Goal: Information Seeking & Learning: Compare options

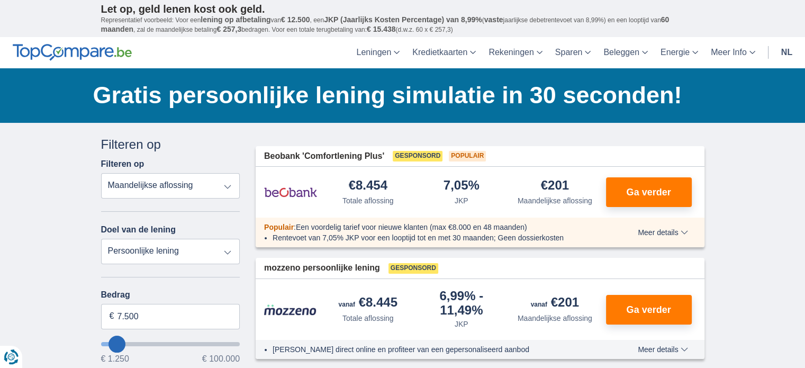
type input "5.250"
type input "5250"
select select "36"
type input "6.250"
type input "6250"
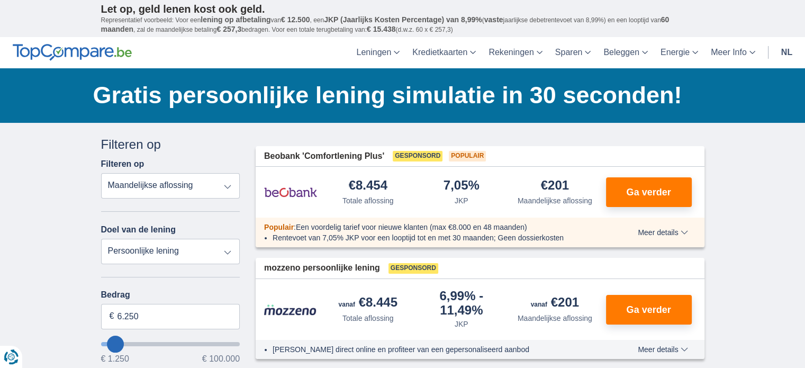
type input "7.250"
type input "7250"
select select "42"
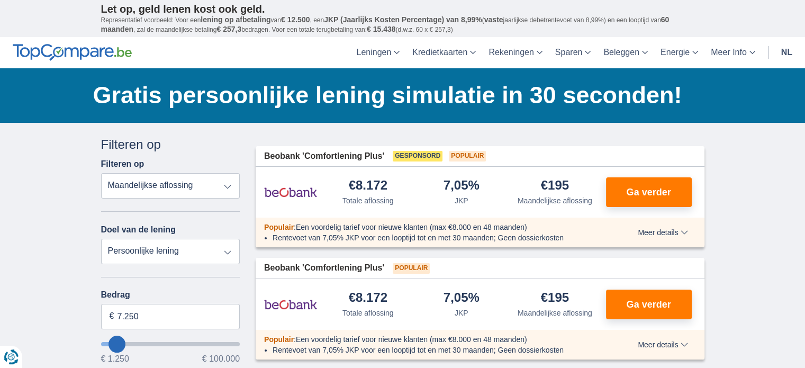
type input "11.250"
type input "11250"
select select "60"
type input "12.250"
type input "12250"
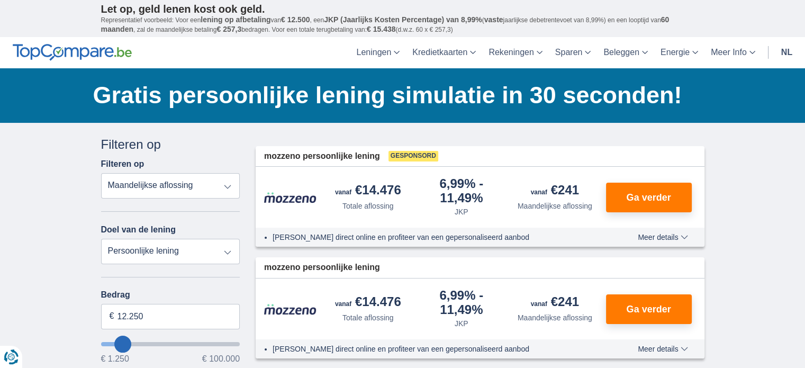
type input "15.250"
type input "15250"
type input "16.250"
type input "17250"
type input "17.250"
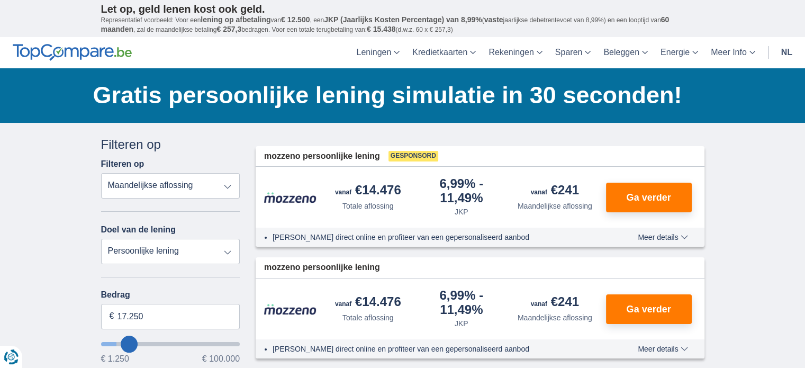
select select "84"
type input "18250"
type input "23.250"
type input "24250"
type input "24.250"
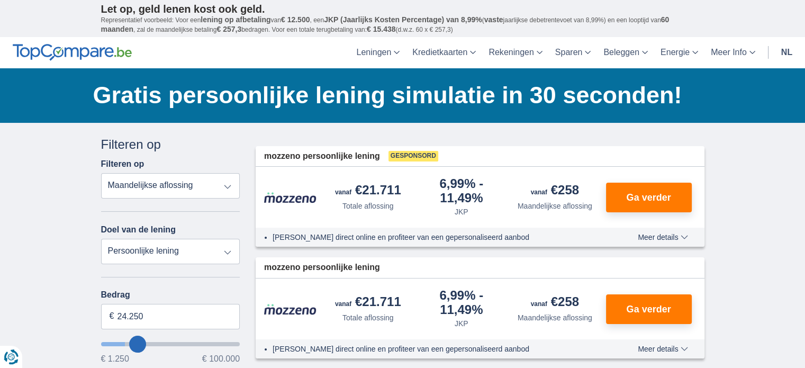
select select "120"
type input "25250"
type input "25.250"
type input "26250"
type input "26.250"
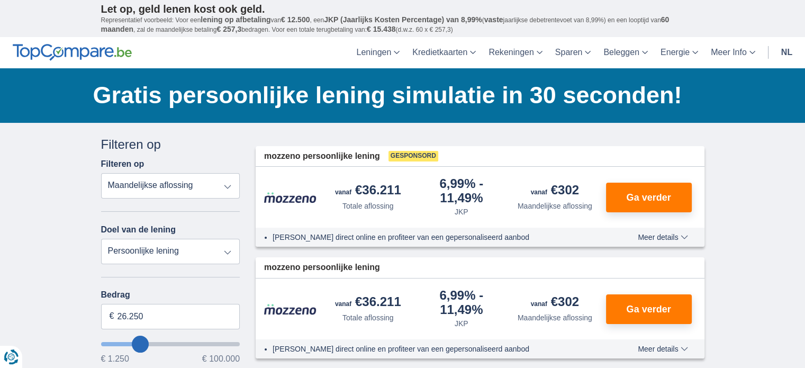
type input "27250"
type input "27.250"
type input "28250"
type input "28.250"
type input "29250"
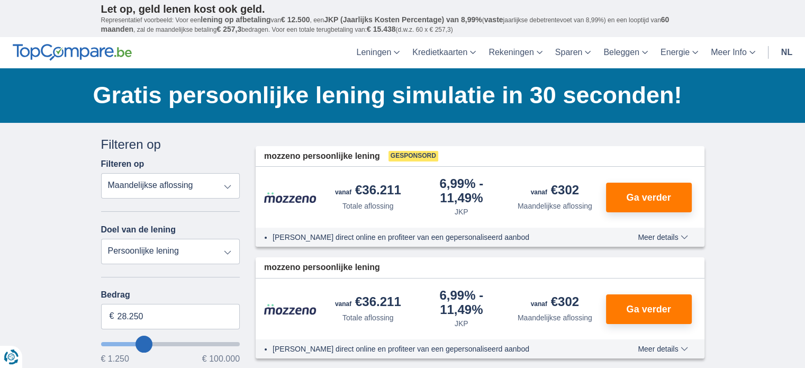
type input "29.250"
type input "30250"
type input "30.250"
type input "31250"
type input "31.250"
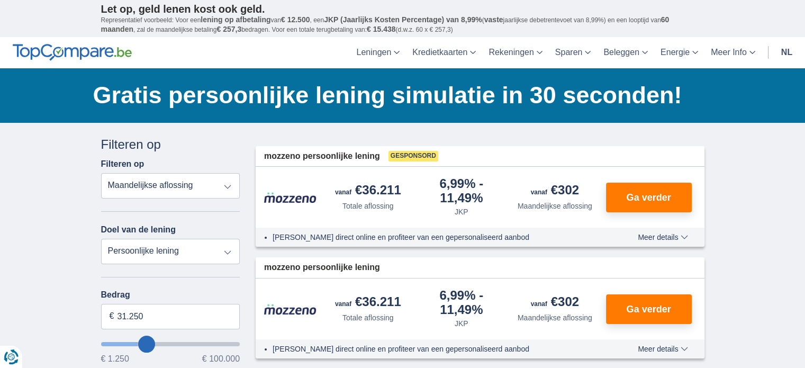
type input "32250"
type input "32.250"
type input "33250"
type input "33.250"
type input "34250"
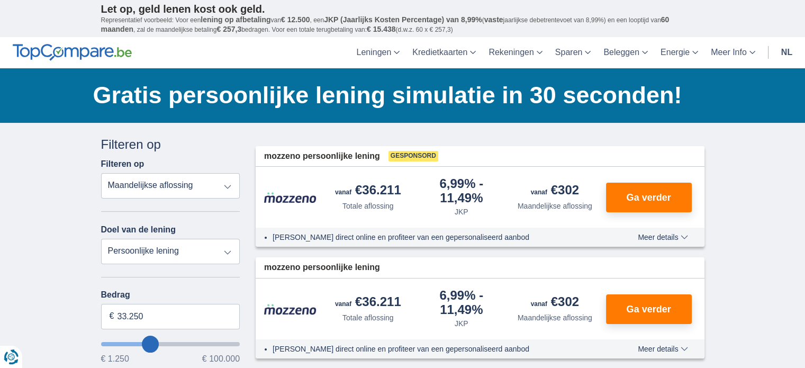
type input "34.250"
type input "35250"
type input "35.250"
type input "36250"
type input "36.250"
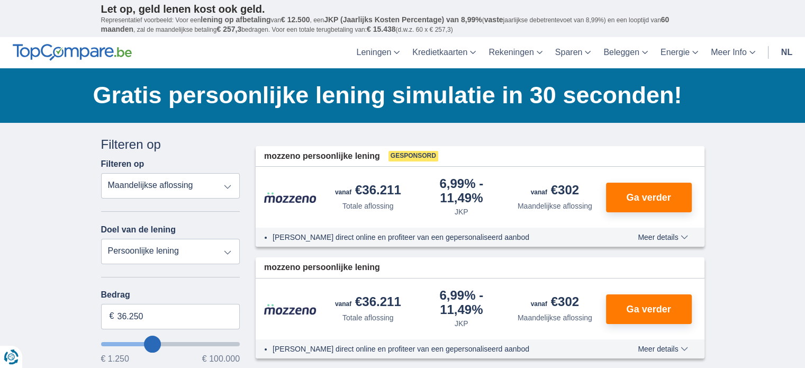
type input "37250"
type input "37.250"
type input "38250"
type input "38.250"
type input "39250"
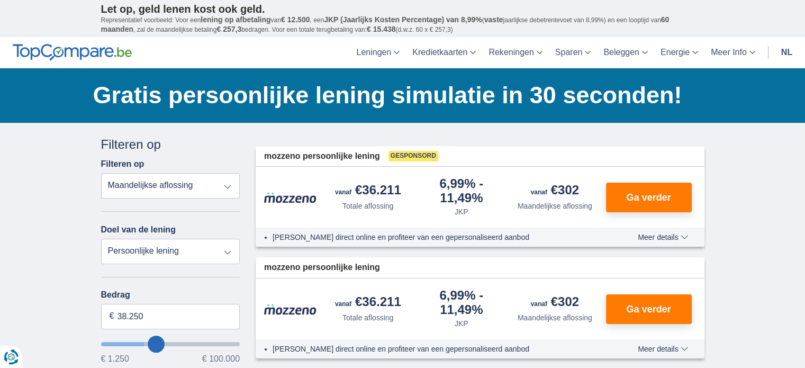
type input "39.250"
type input "40250"
type input "40.250"
type input "41250"
type input "41.250"
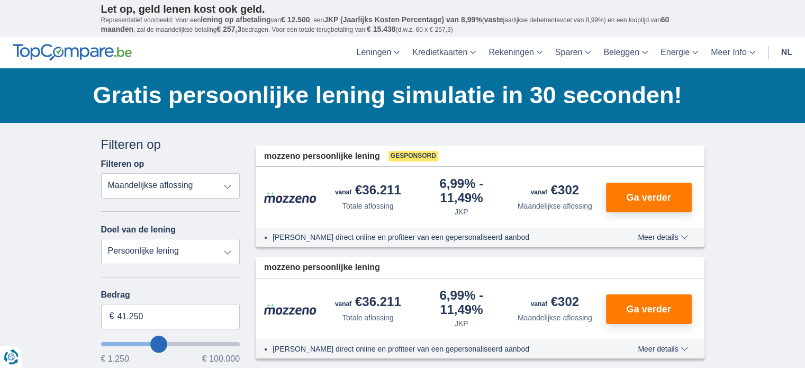
type input "42250"
type input "42.250"
type input "43250"
type input "43.250"
type input "44250"
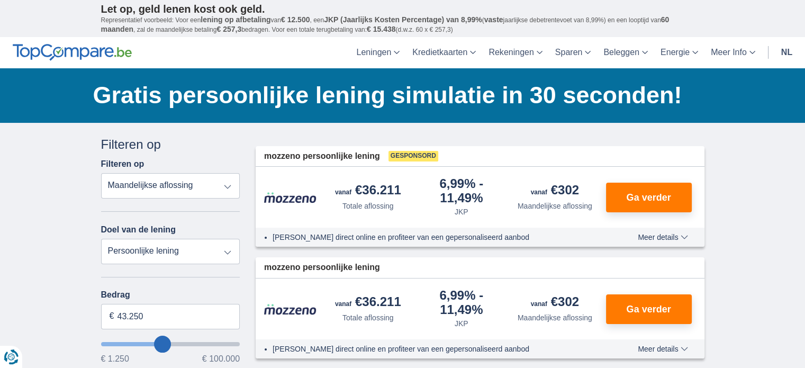
type input "44.250"
type input "45250"
type input "45.250"
type input "46250"
type input "46.250"
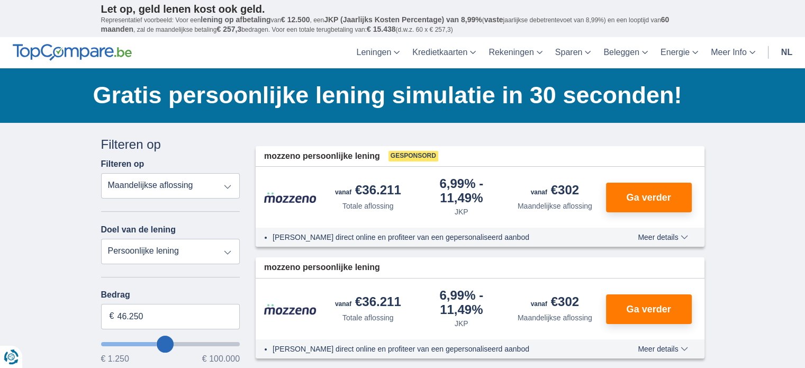
type input "47250"
type input "47.250"
type input "48250"
type input "48.250"
type input "49250"
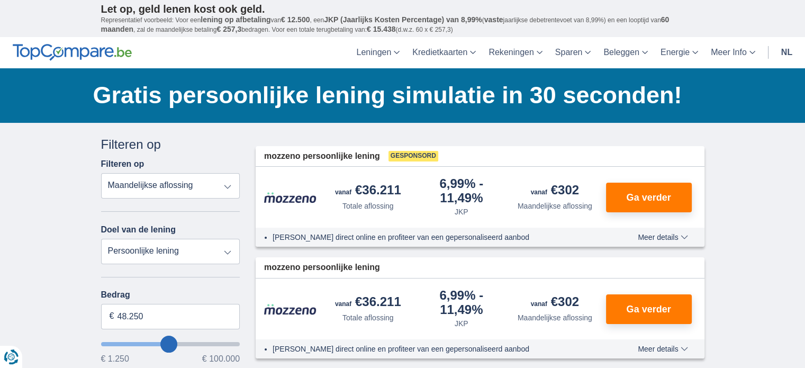
type input "49.250"
type input "50250"
type input "50.250"
type input "51250"
type input "51.250"
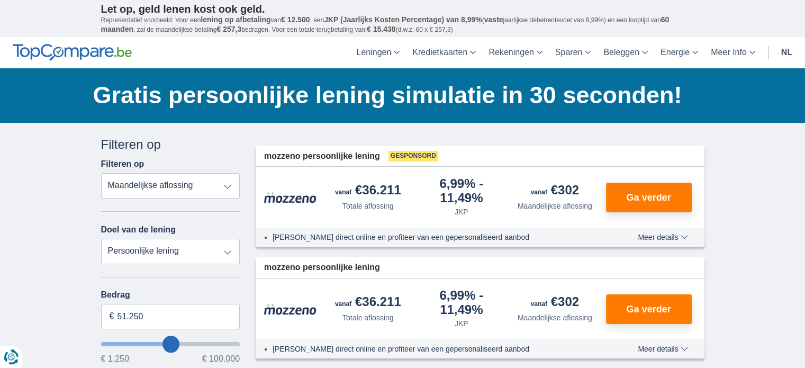
type input "52250"
type input "52.250"
type input "53250"
type input "53.250"
type input "54250"
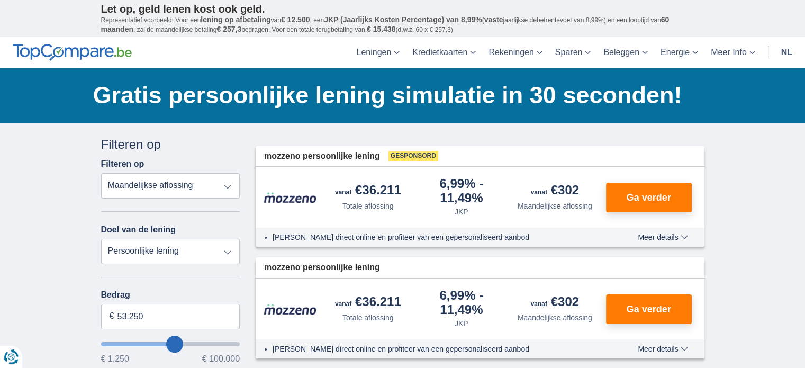
type input "54.250"
type input "55250"
type input "55.250"
type input "56250"
type input "56.250"
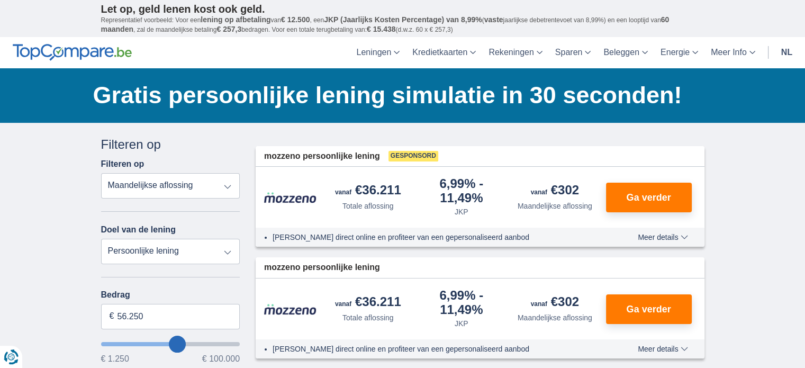
type input "57250"
type input "57.250"
type input "58250"
type input "58.250"
type input "59250"
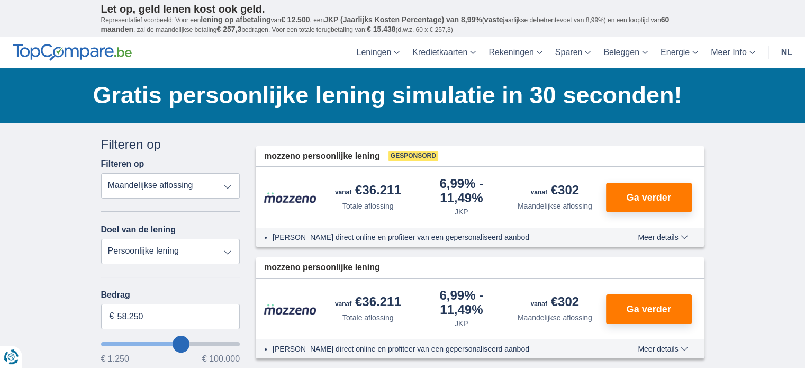
type input "59.250"
type input "60250"
type input "60.250"
type input "61250"
type input "61.250"
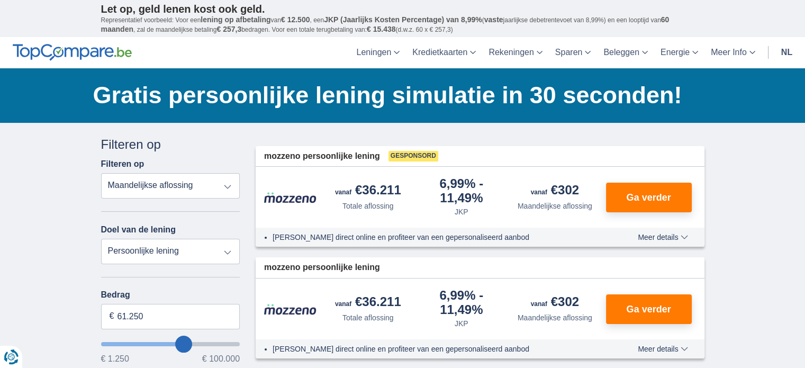
type input "62250"
type input "62.250"
type input "63250"
type input "63.250"
type input "64250"
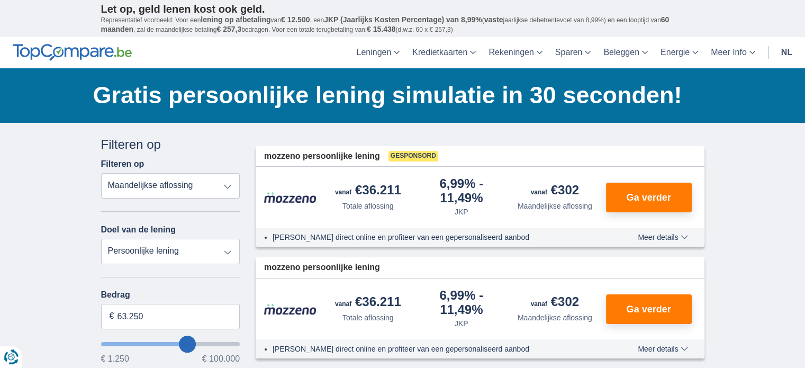
type input "64.250"
type input "65250"
type input "65.250"
type input "66250"
type input "66.250"
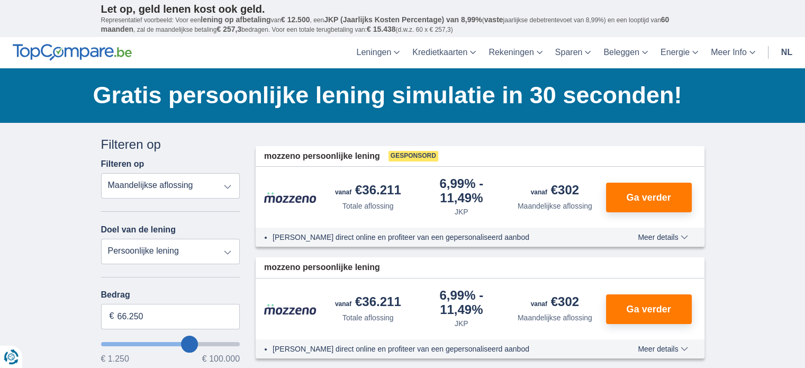
type input "67250"
type input "67.250"
type input "68250"
type input "68.250"
type input "69250"
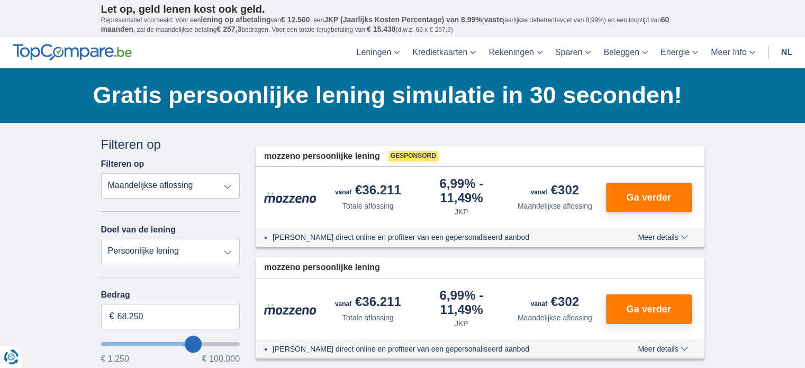
type input "69.250"
type input "70250"
type input "70.250"
type input "71250"
type input "71.250"
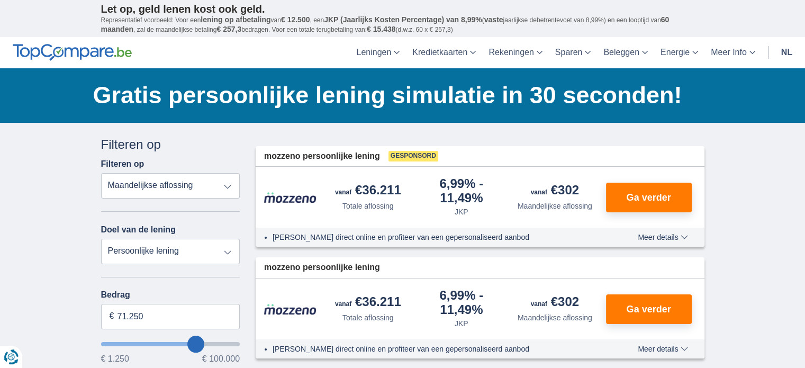
type input "72250"
type input "72.250"
type input "73250"
type input "73.250"
type input "74250"
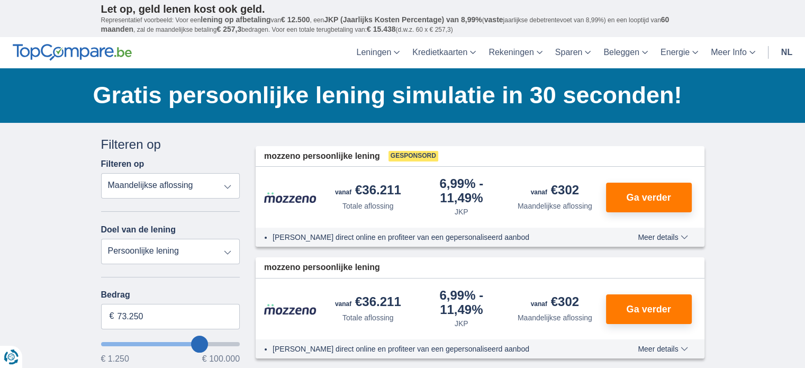
type input "74.250"
type input "75250"
type input "75.250"
type input "76250"
type input "76.250"
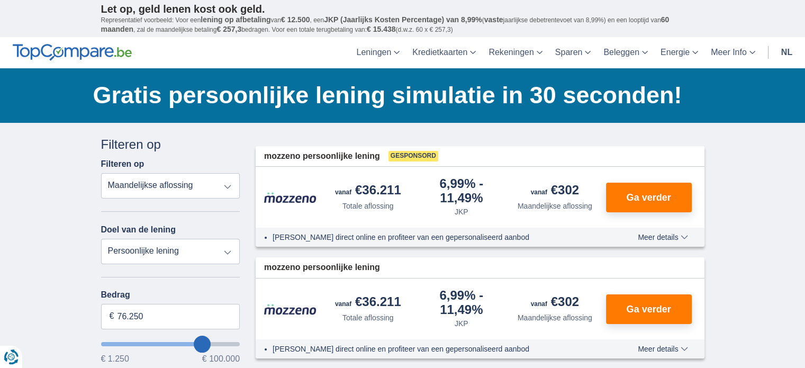
type input "77250"
type input "77.250"
type input "78250"
type input "78.250"
type input "79250"
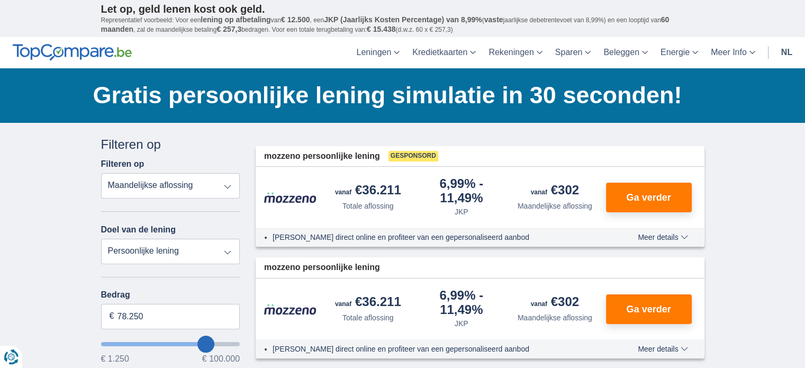
type input "79.250"
type input "80250"
type input "80.250"
type input "81250"
type input "81.250"
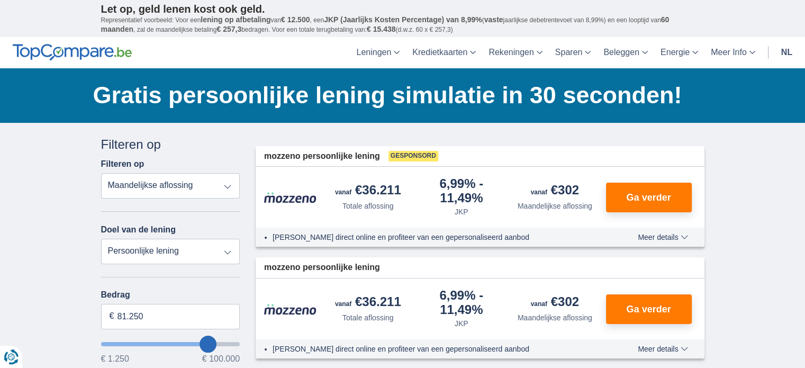
type input "82250"
type input "82.250"
type input "83250"
type input "83.250"
type input "84250"
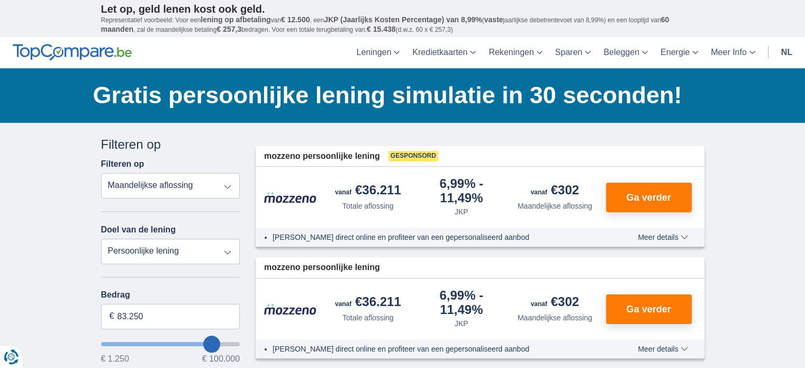
type input "84.250"
type input "85250"
type input "85.250"
type input "86250"
type input "86.250"
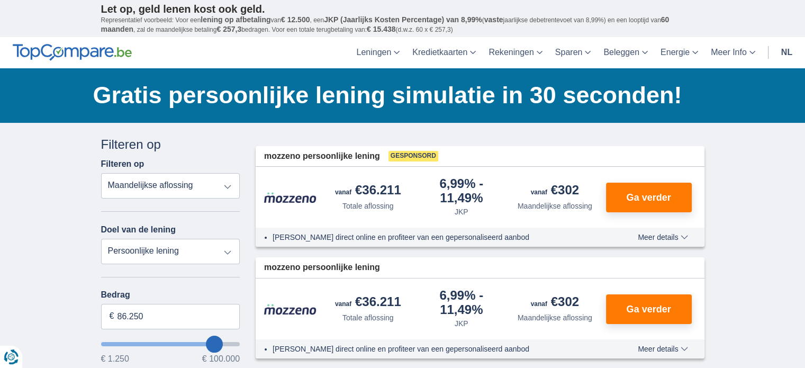
type input "87250"
type input "87.250"
type input "88250"
type input "88.250"
type input "89250"
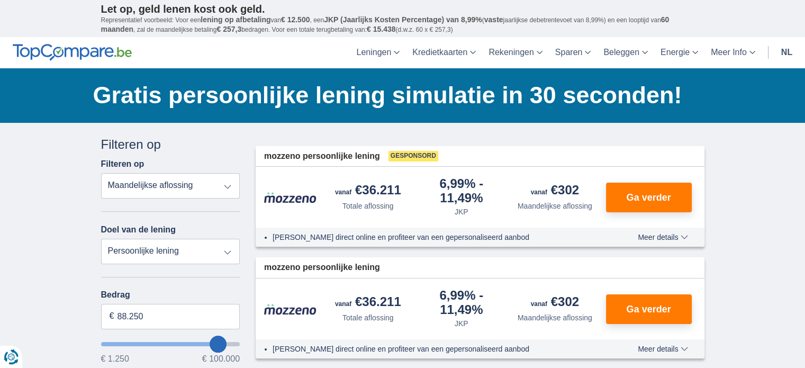
type input "89.250"
type input "90250"
type input "90.250"
type input "91250"
type input "91.250"
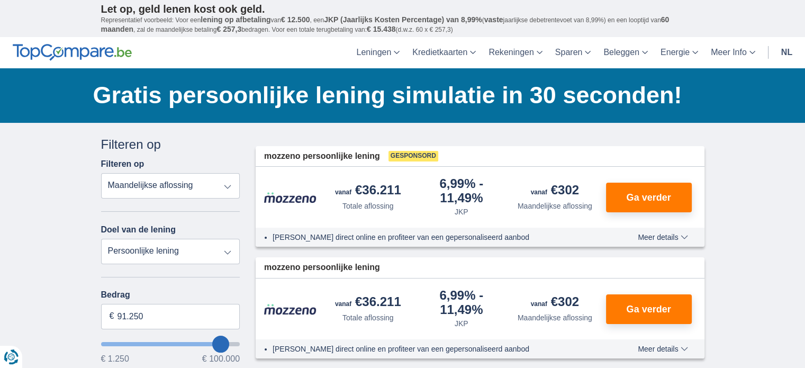
type input "92250"
type input "92.250"
type input "93250"
type input "93.250"
type input "94250"
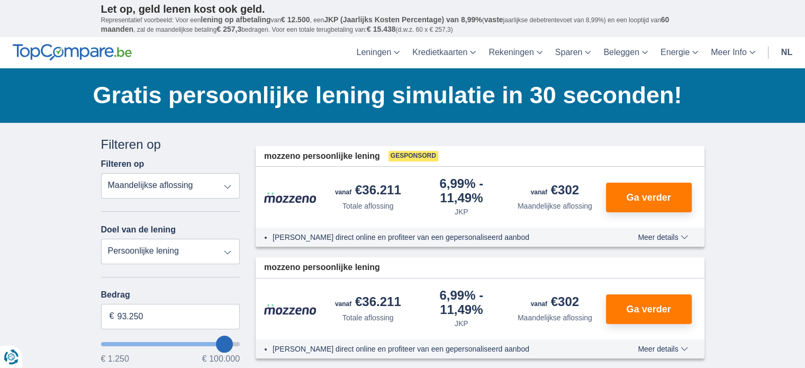
type input "94.250"
type input "95250"
type input "95.250"
type input "96250"
type input "96.250"
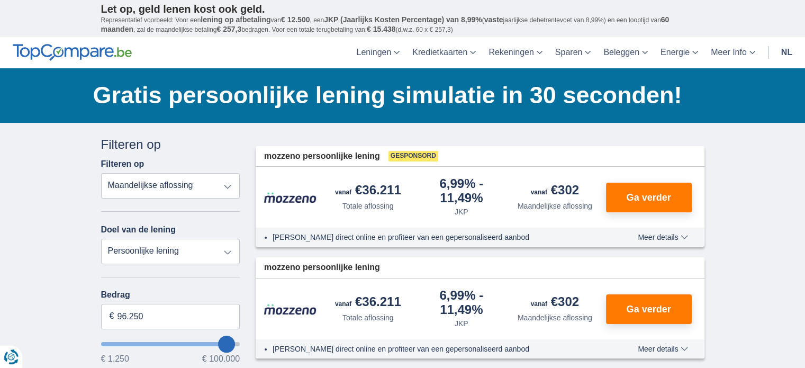
type input "97250"
type input "97.250"
type input "98250"
type input "98.250"
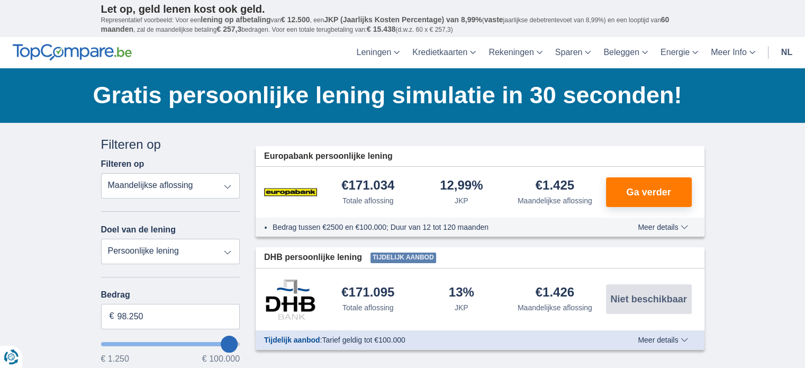
type input "99250"
click at [162, 315] on input "99.250" at bounding box center [170, 316] width 139 height 25
type input "100.000"
type input "99250"
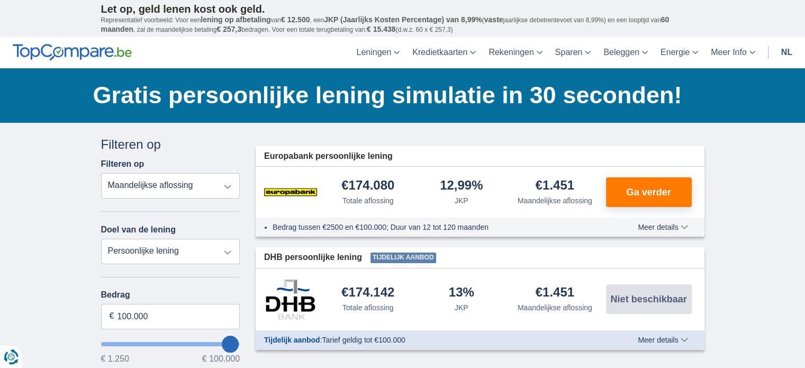
click at [705, 191] on div "Oeps... Geen product gevonden We vonden geen producten die overeenstemmen met j…" at bounding box center [480, 242] width 464 height 214
click at [653, 187] on span "Ga verder" at bounding box center [648, 192] width 44 height 10
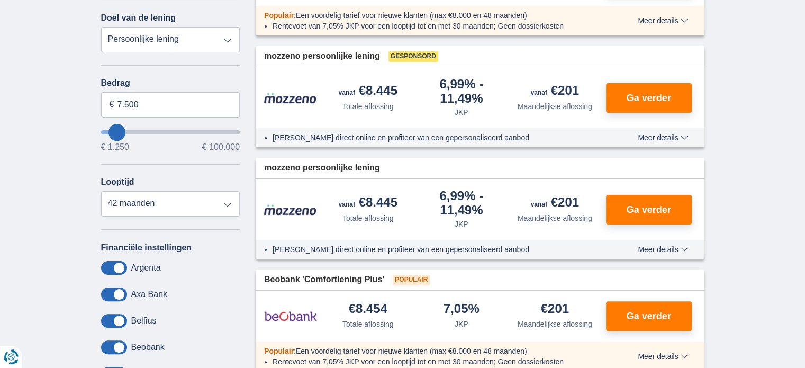
type input "8.250"
type input "8250"
type input "9.250"
type input "13250"
select select "60"
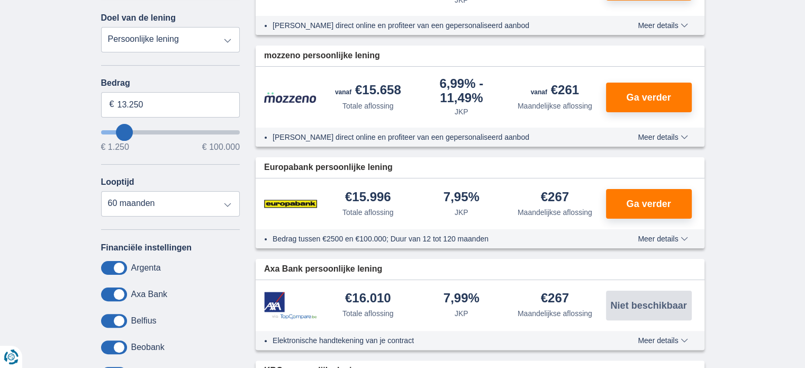
type input "14.250"
type input "15250"
type input "15.250"
select select "84"
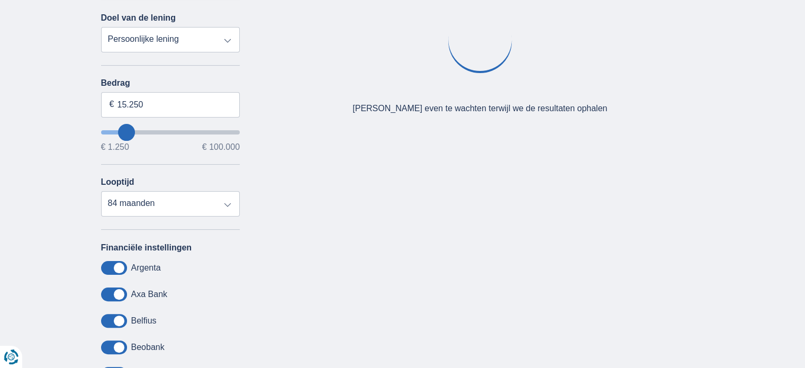
type input "19.250"
type input "21250"
type input "21.250"
select select "120"
type input "34250"
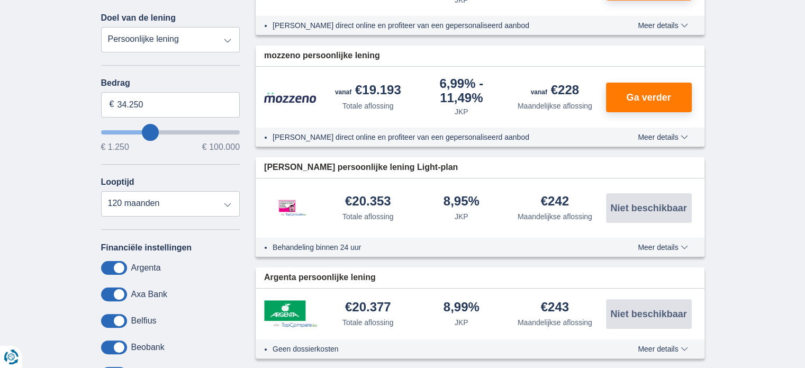
type input "23.250"
type input "25250"
type input "47.250"
type input "51250"
type input "63.250"
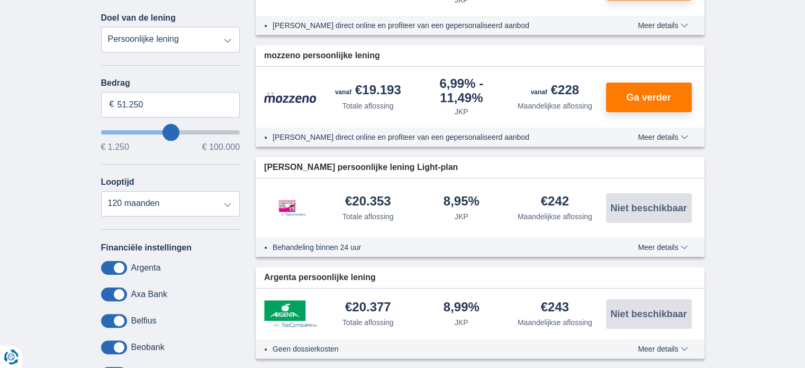
type input "63250"
type input "64.250"
type input "65250"
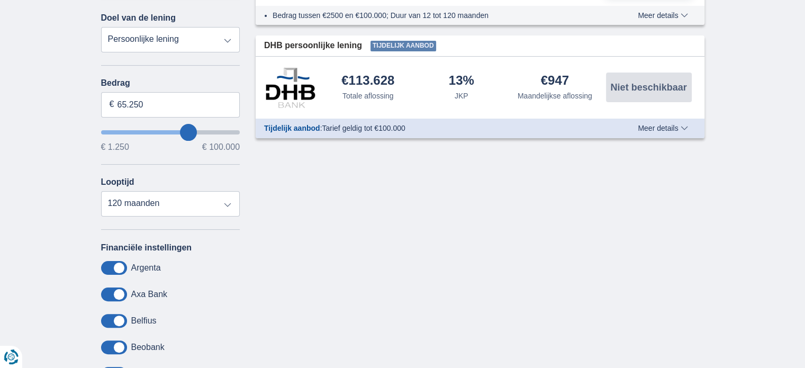
type input "99.250"
type input "99250"
click at [238, 130] on input "wantToBorrow" at bounding box center [170, 132] width 139 height 4
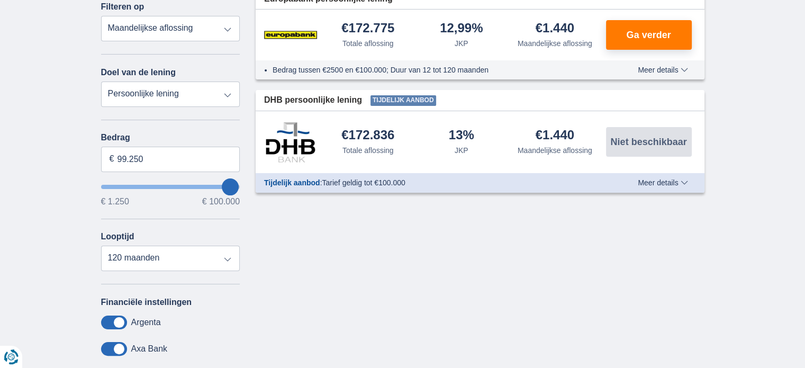
scroll to position [159, 0]
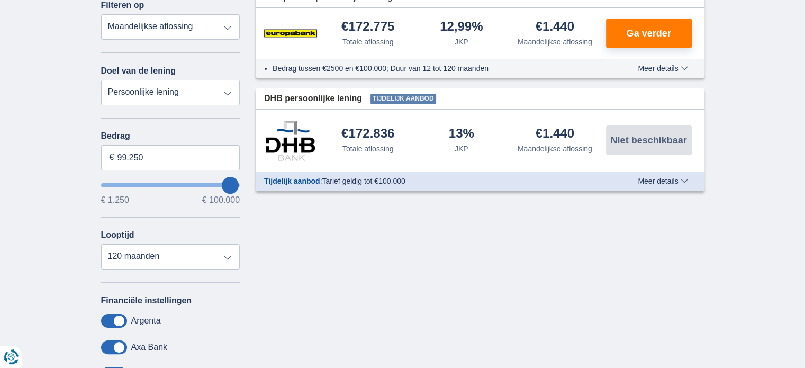
type input "1.250"
type input "1250"
select select "24"
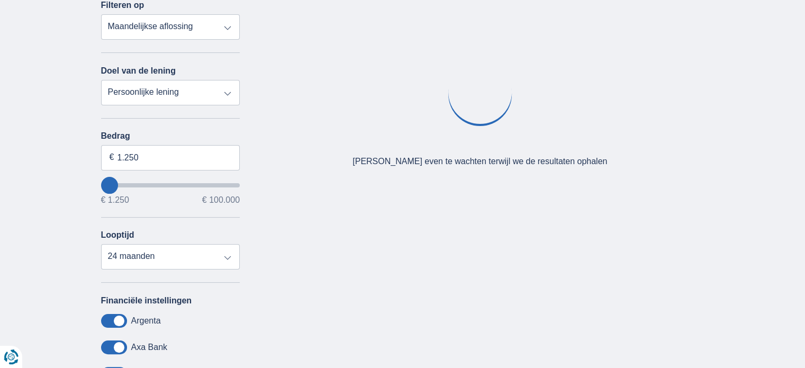
type input "1250"
click at [101, 184] on input "wantToBorrow" at bounding box center [170, 185] width 139 height 4
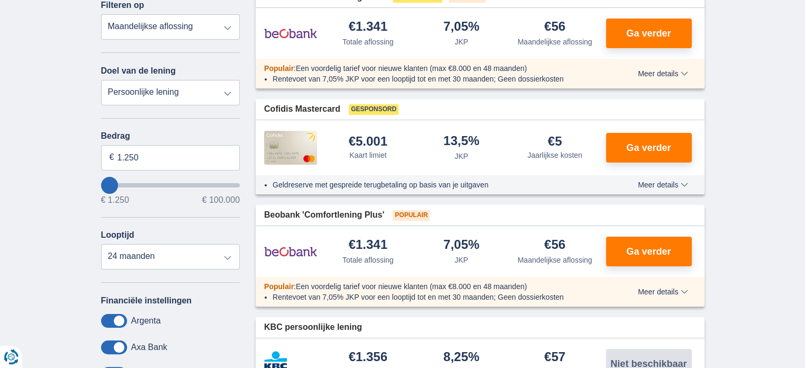
click at [305, 162] on img at bounding box center [290, 148] width 53 height 34
click at [299, 161] on img at bounding box center [290, 148] width 53 height 34
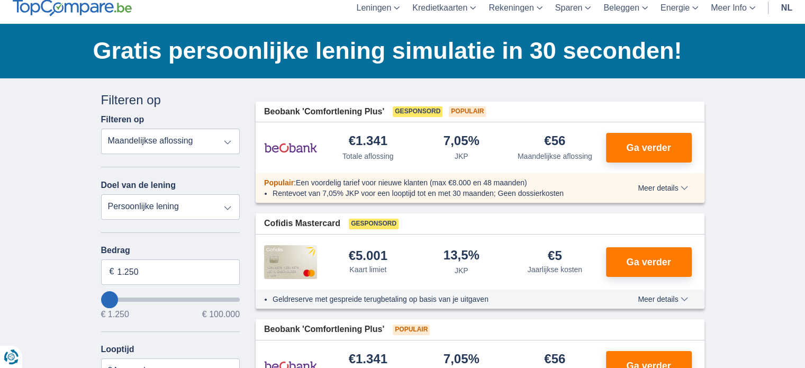
scroll to position [0, 0]
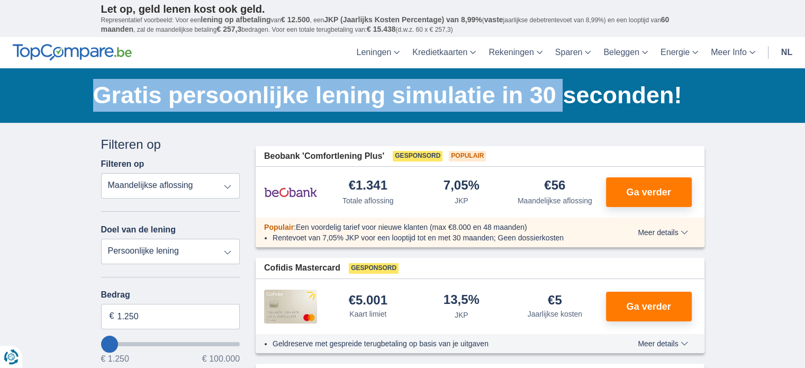
drag, startPoint x: 99, startPoint y: 101, endPoint x: 590, endPoint y: 114, distance: 490.5
click at [580, 114] on div "Gratis persoonlijke lening simulatie in 30 seconden! Bespaar tot €3.800* Onze b…" at bounding box center [402, 95] width 805 height 54
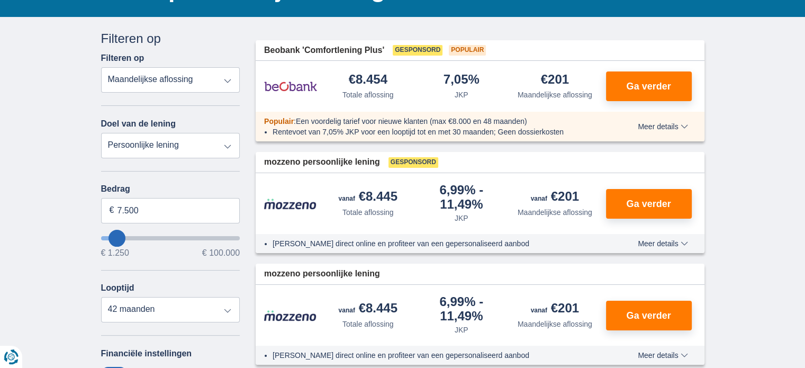
type input "79.250"
type input "79250"
select select "120"
type input "79250"
click at [206, 236] on input "wantToBorrow" at bounding box center [170, 238] width 139 height 4
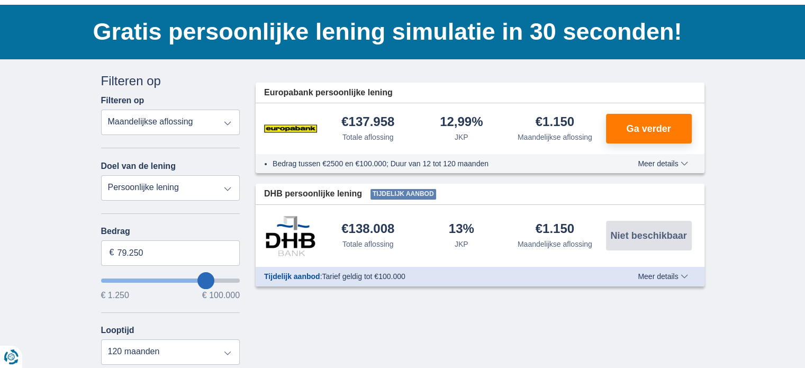
scroll to position [159, 0]
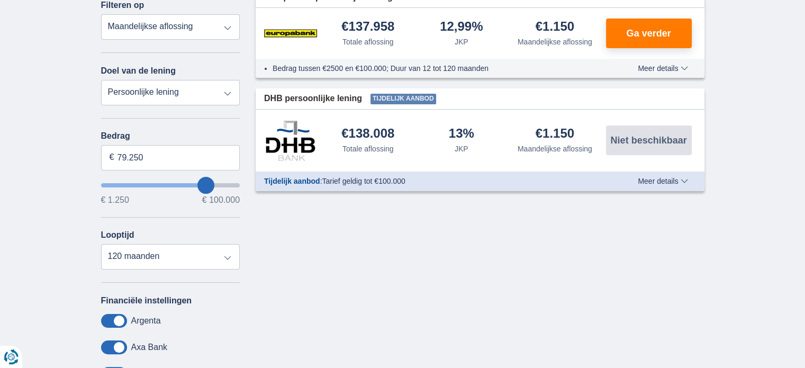
type input "53.250"
type input "53250"
click at [173, 187] on input "wantToBorrow" at bounding box center [170, 185] width 139 height 4
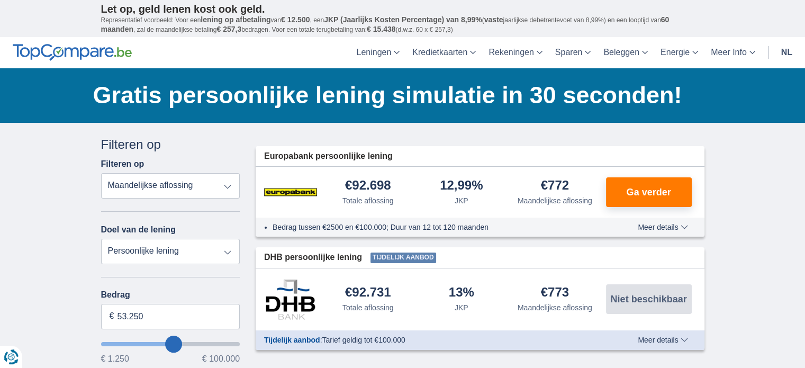
scroll to position [106, 0]
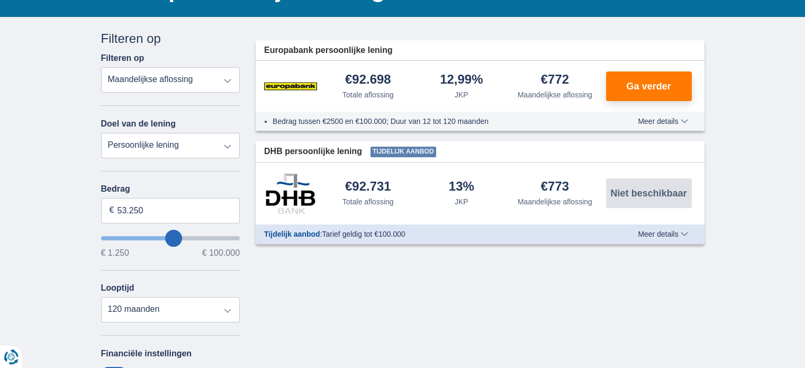
type input "99.250"
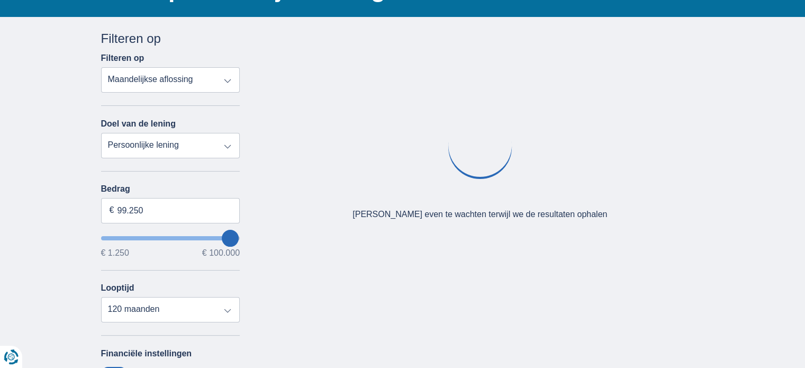
type input "99250"
click at [239, 236] on input "wantToBorrow" at bounding box center [170, 238] width 139 height 4
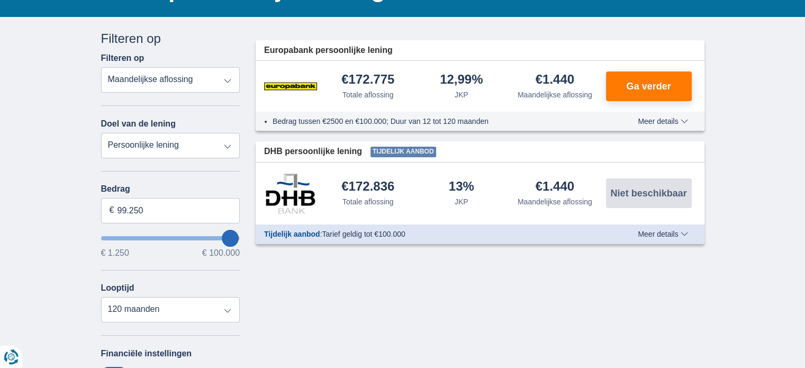
type input "4.250"
type input "4250"
select select "36"
type input "4250"
click at [112, 236] on input "wantToBorrow" at bounding box center [170, 238] width 139 height 4
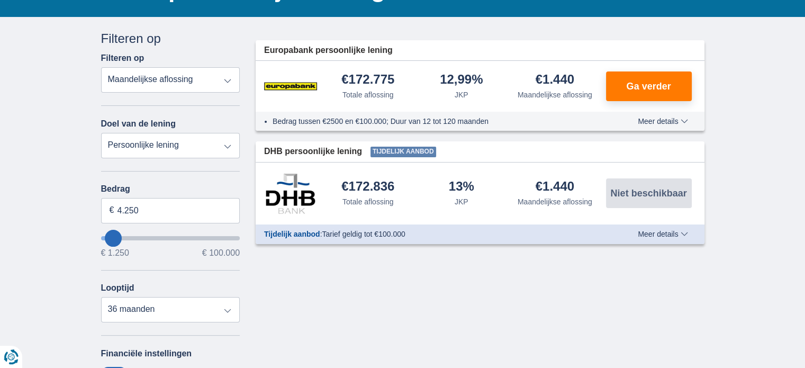
scroll to position [0, 0]
